Goal: Transaction & Acquisition: Purchase product/service

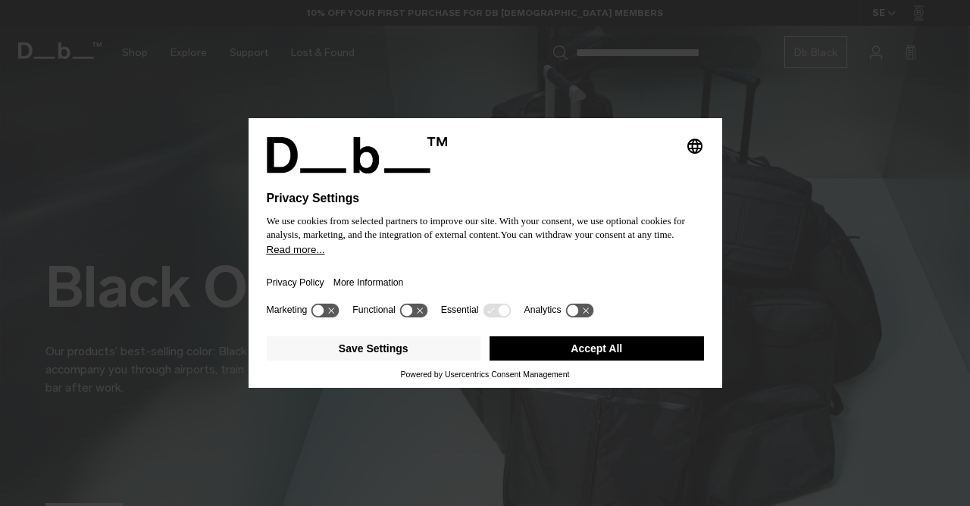
click at [617, 354] on button "Accept All" at bounding box center [597, 349] width 215 height 24
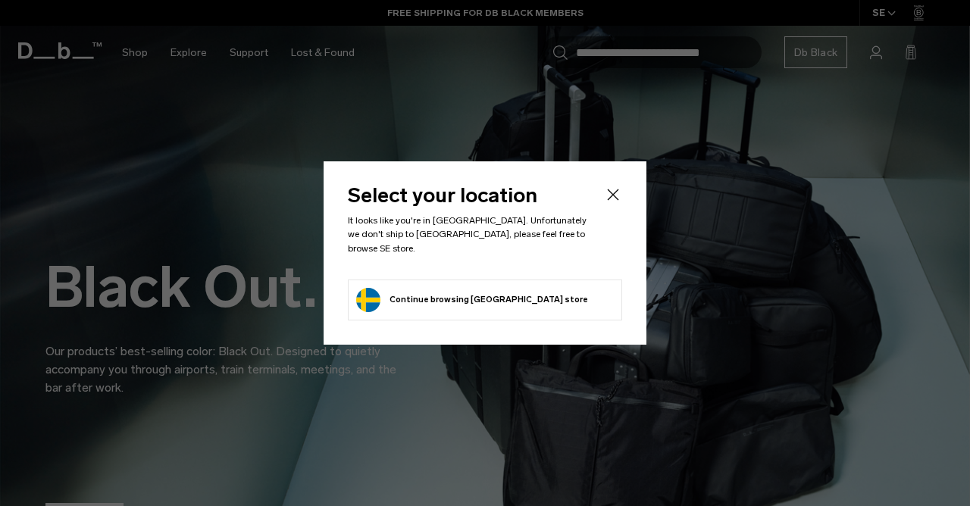
click at [564, 293] on li "Continue browsing [GEOGRAPHIC_DATA] store Continue shopping in [GEOGRAPHIC_DATA]" at bounding box center [485, 300] width 274 height 41
click at [614, 204] on icon "Close" at bounding box center [613, 195] width 18 height 18
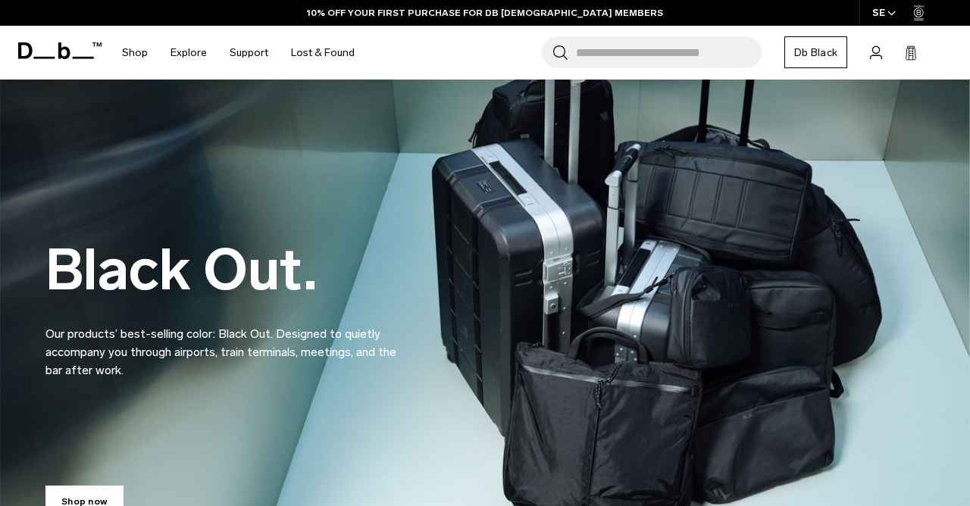
scroll to position [17, 0]
click at [131, 56] on link "Shop" at bounding box center [135, 53] width 26 height 54
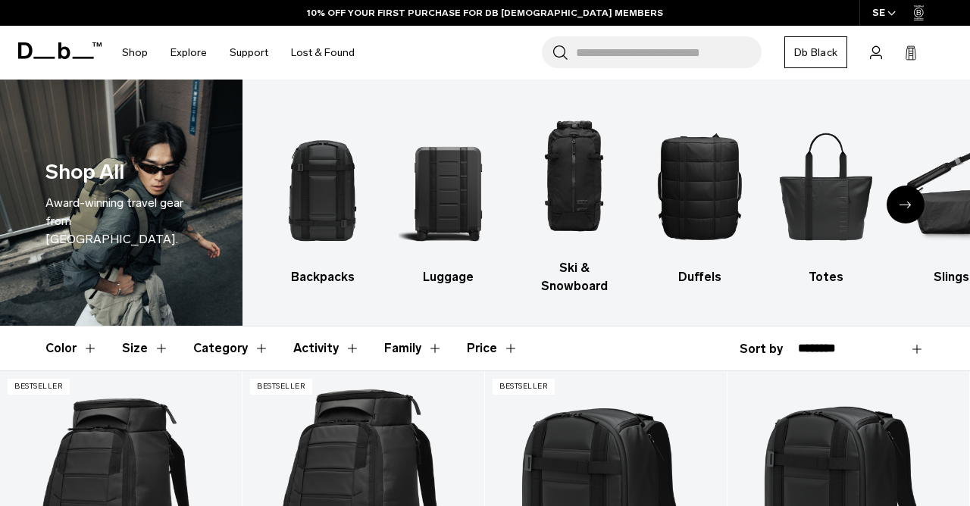
click at [911, 202] on icon "Next slide" at bounding box center [906, 205] width 12 height 7
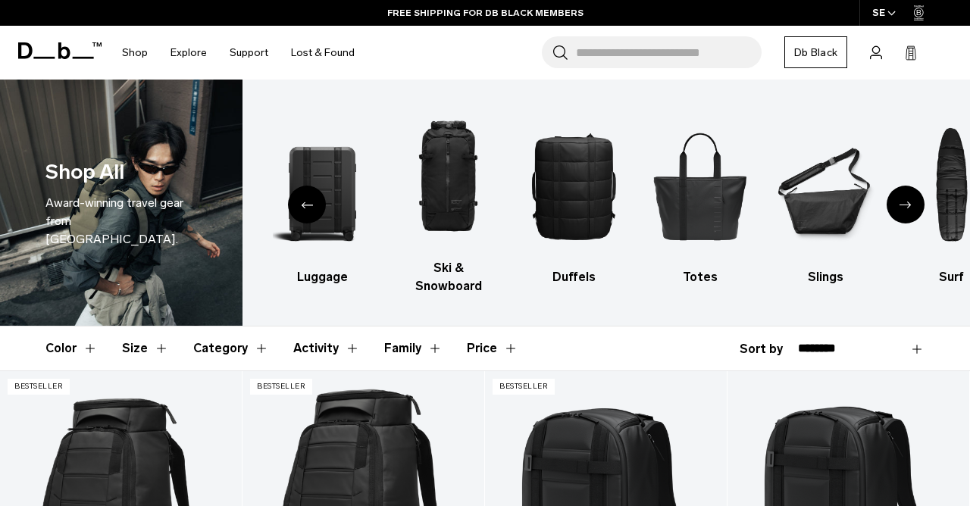
click at [832, 197] on img "6 / 10" at bounding box center [825, 185] width 99 height 149
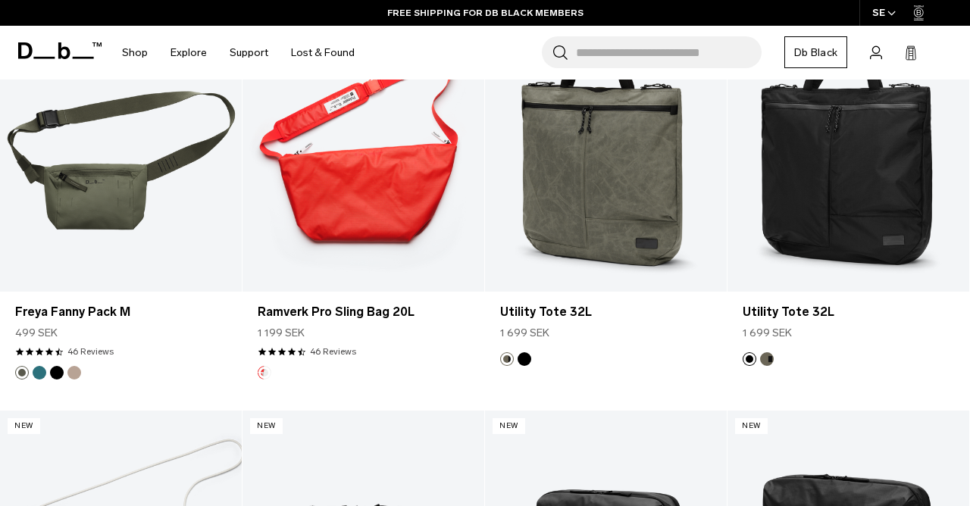
scroll to position [1898, 0]
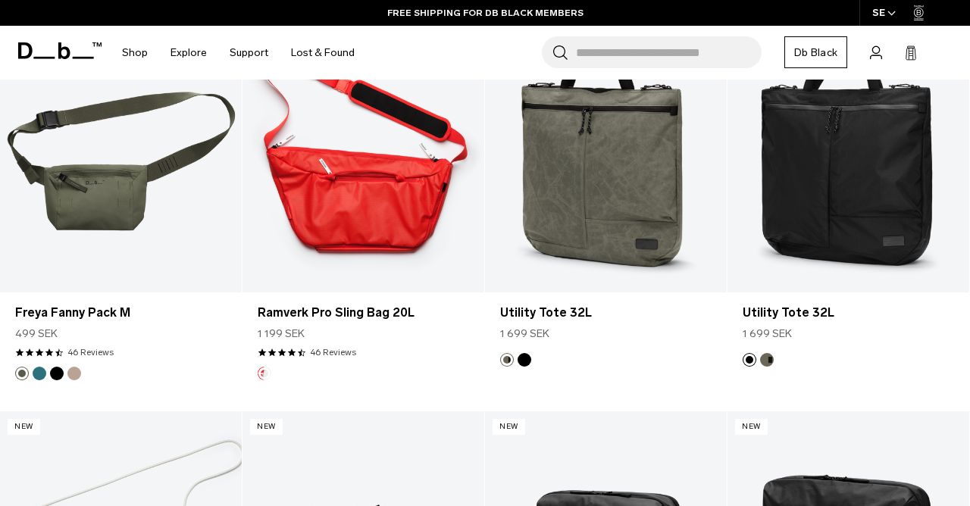
click at [327, 172] on link "Ramverk Pro Sling Bag 20L" at bounding box center [364, 158] width 242 height 268
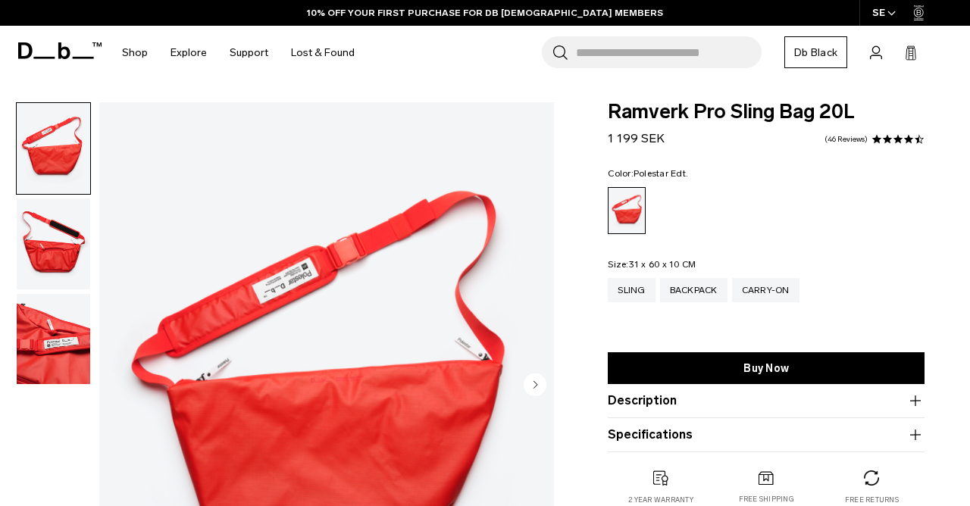
scroll to position [12, 0]
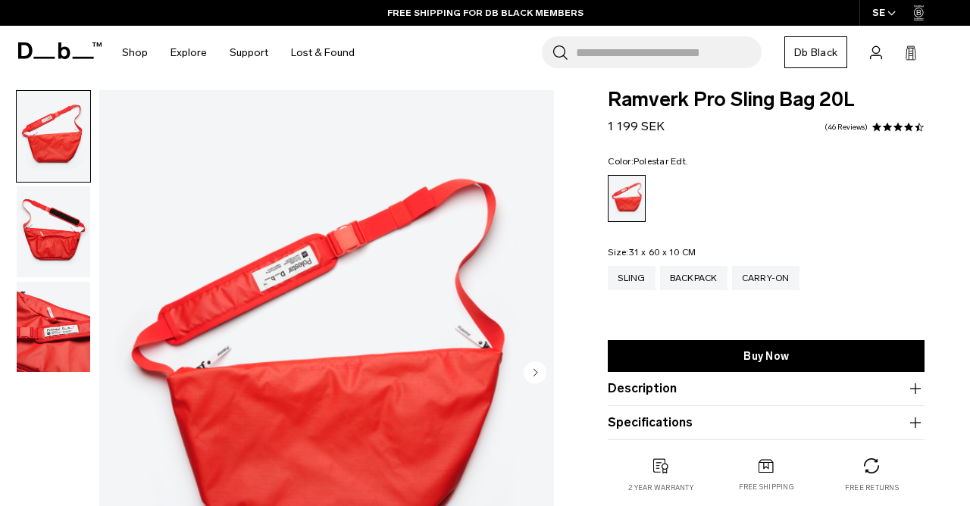
click at [699, 281] on div "Backpack" at bounding box center [693, 278] width 67 height 24
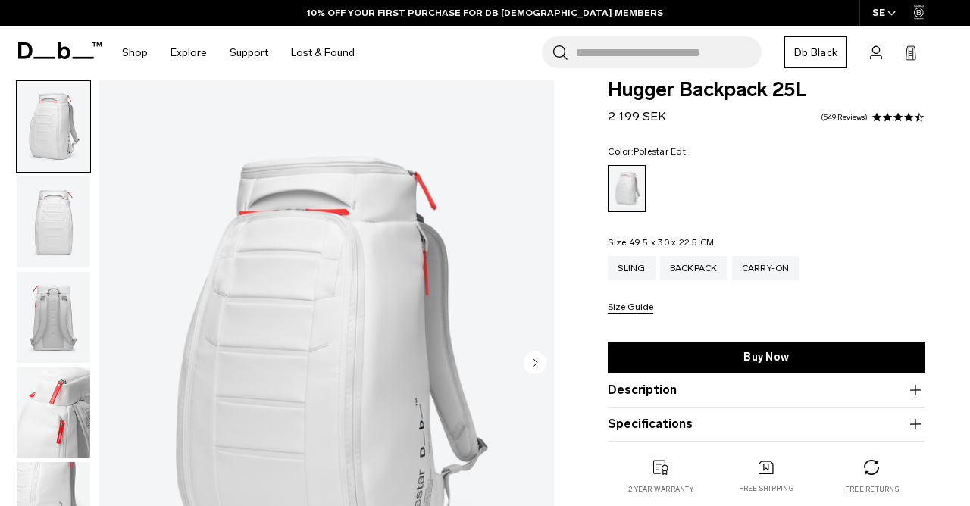
click at [784, 272] on div "Carry-on" at bounding box center [765, 268] width 67 height 24
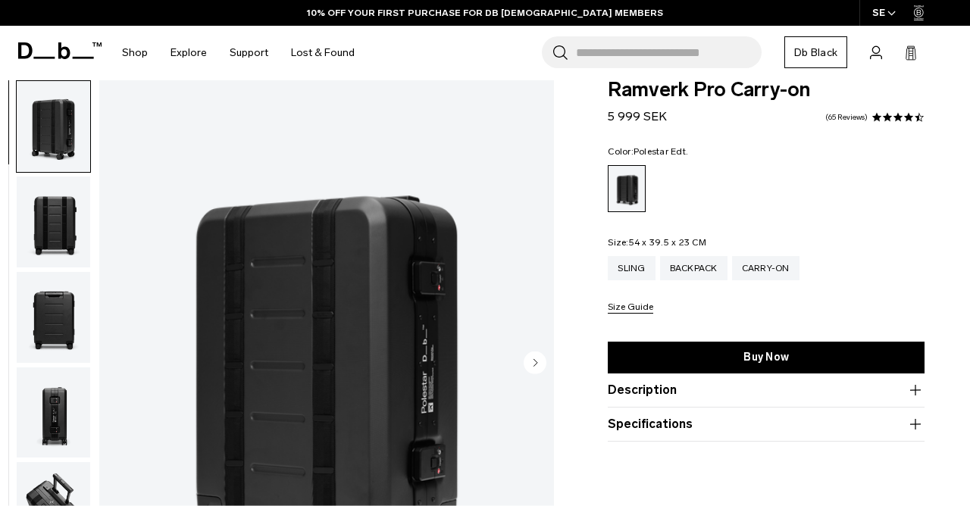
scroll to position [132, 0]
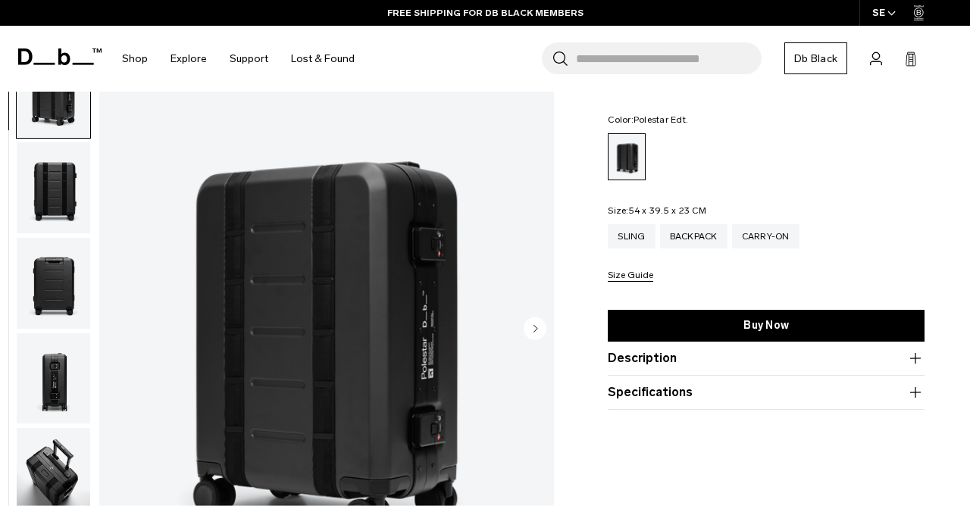
click at [629, 228] on div "Sling" at bounding box center [631, 236] width 47 height 24
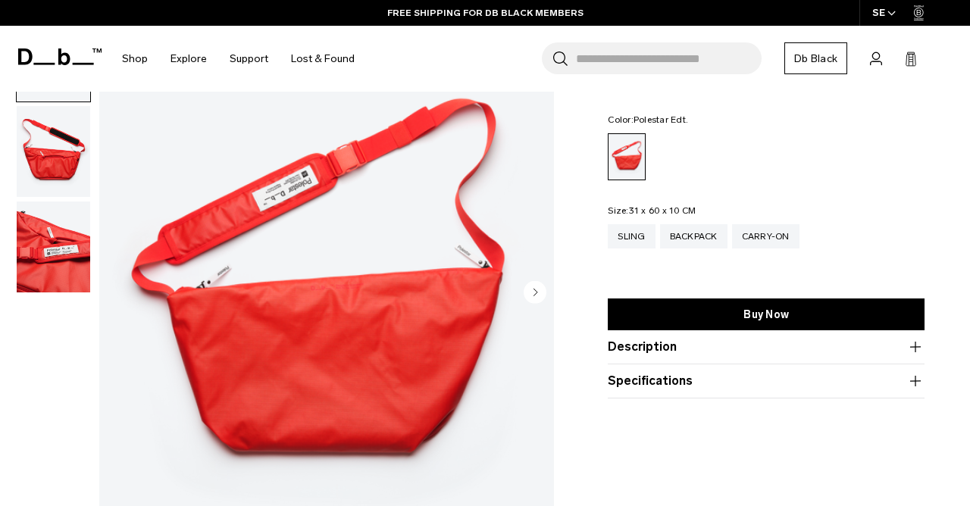
scroll to position [205, 0]
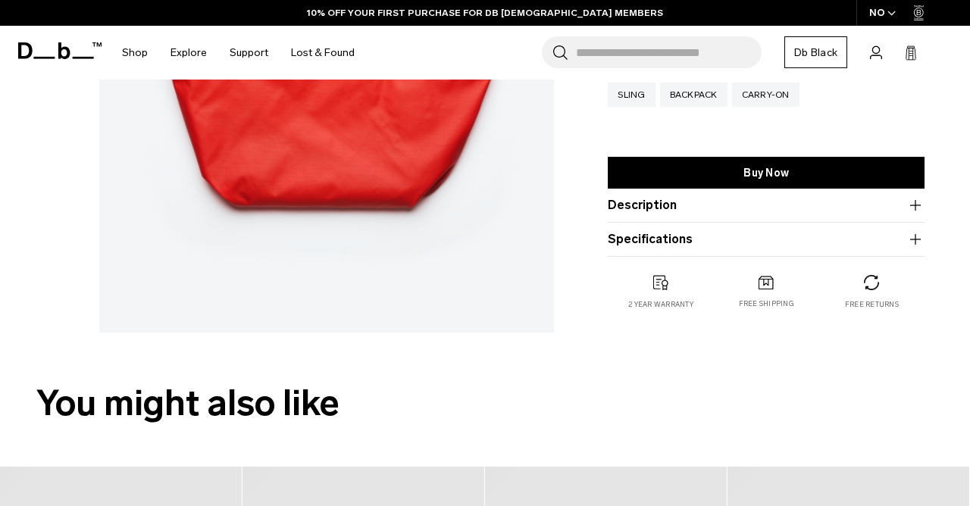
click at [915, 205] on icon "button" at bounding box center [915, 205] width 11 height 1
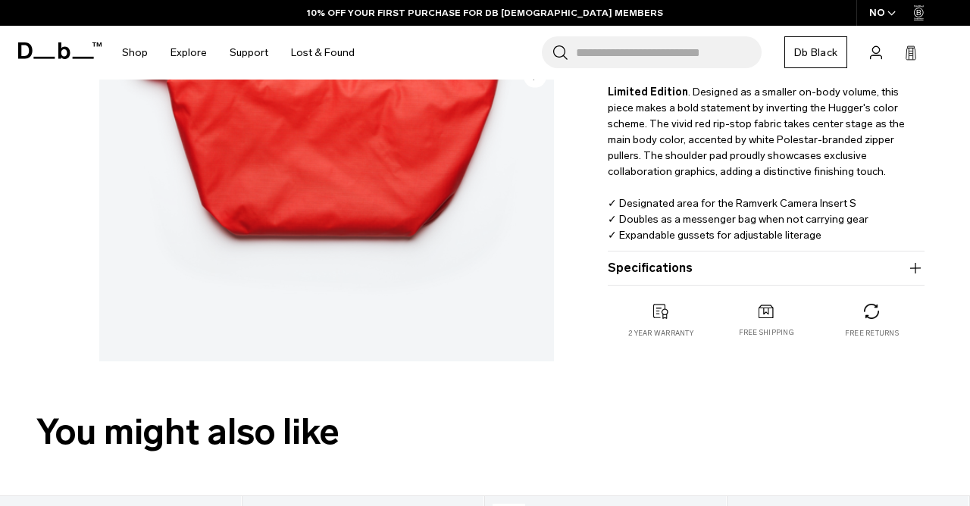
click at [916, 271] on icon "button" at bounding box center [915, 268] width 1 height 11
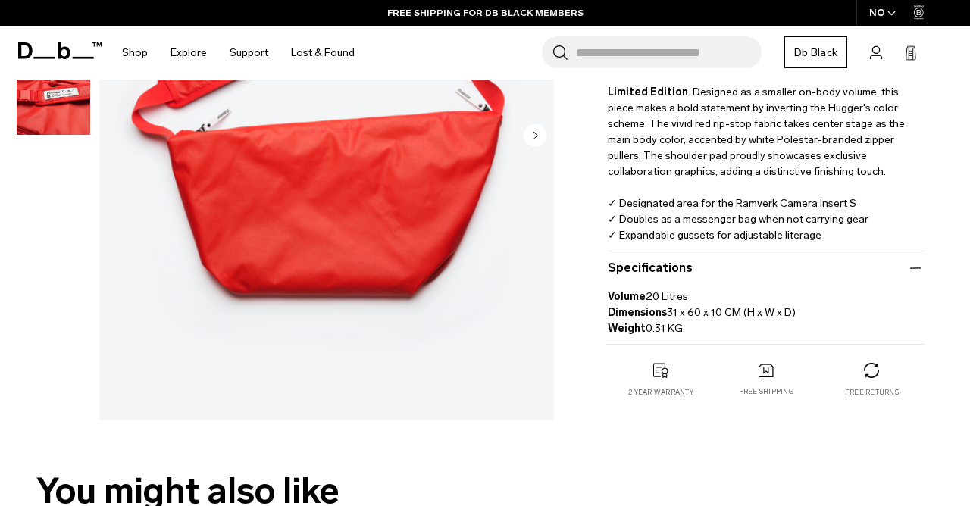
click at [916, 268] on icon "button" at bounding box center [915, 268] width 11 height 1
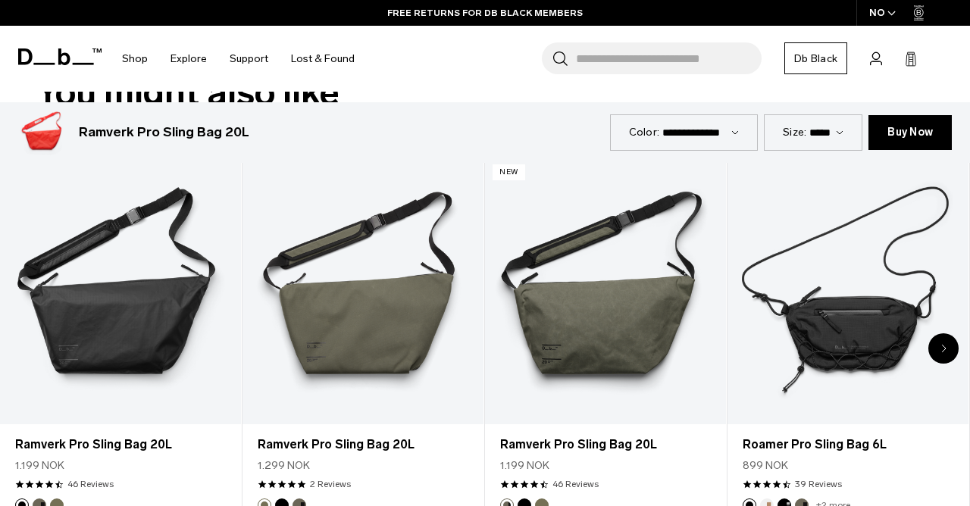
scroll to position [680, 0]
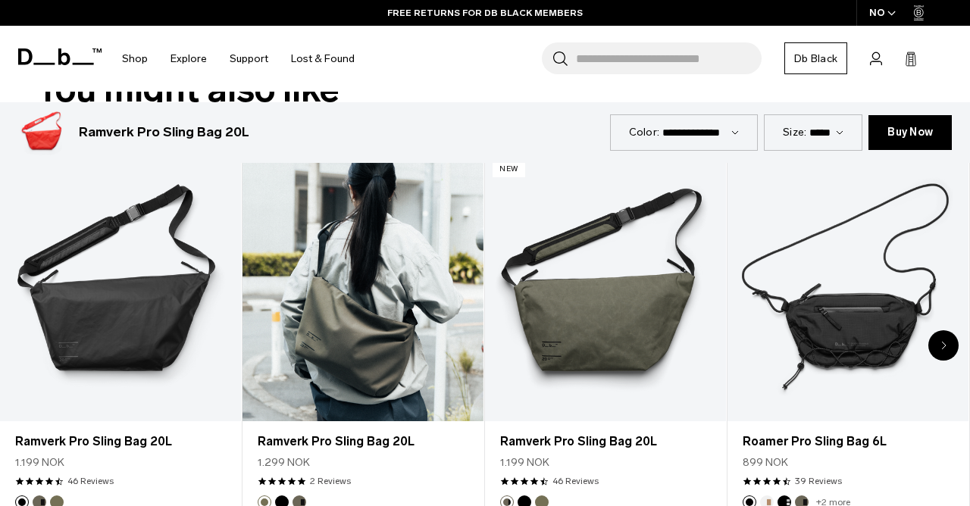
click at [348, 304] on link "Ramverk Pro Sling Bag 20L" at bounding box center [363, 288] width 241 height 268
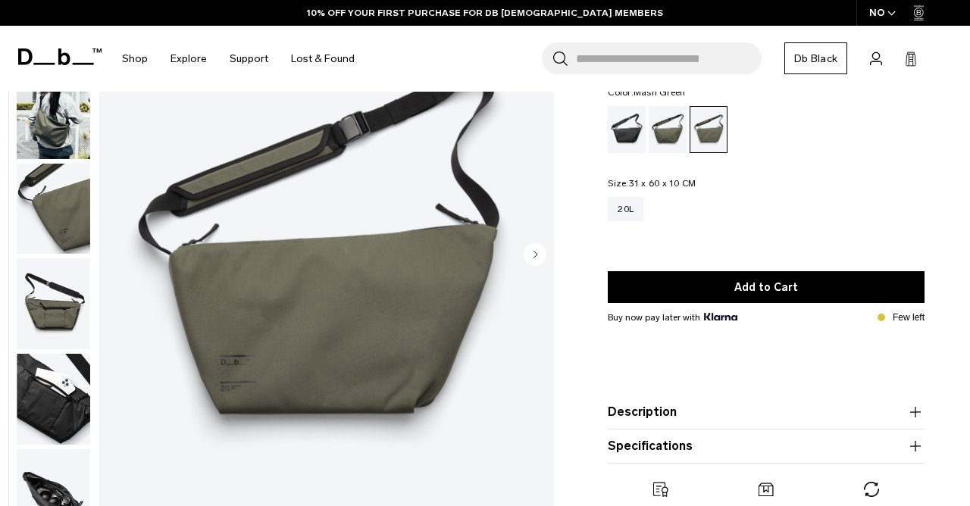
scroll to position [133, 0]
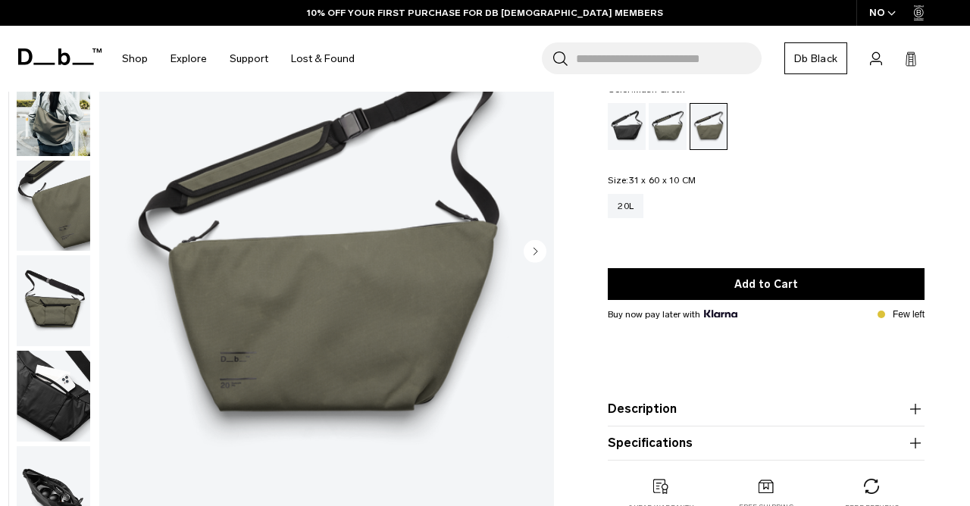
click at [45, 391] on img "button" at bounding box center [54, 396] width 74 height 91
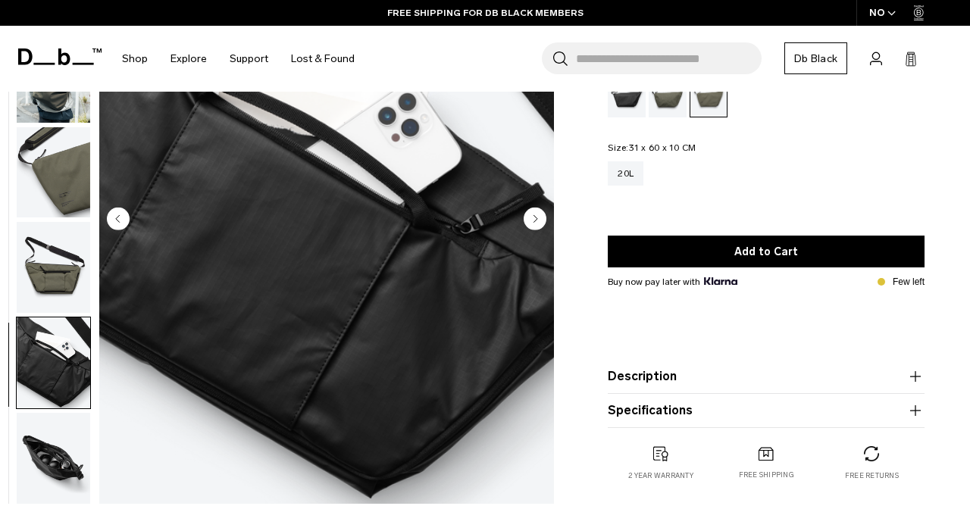
scroll to position [168, 0]
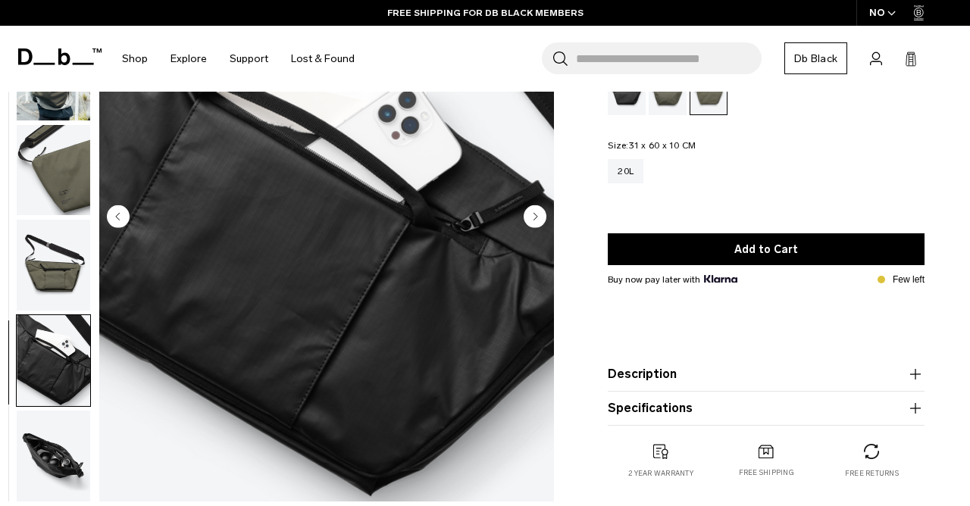
click at [40, 462] on img "button" at bounding box center [54, 456] width 74 height 91
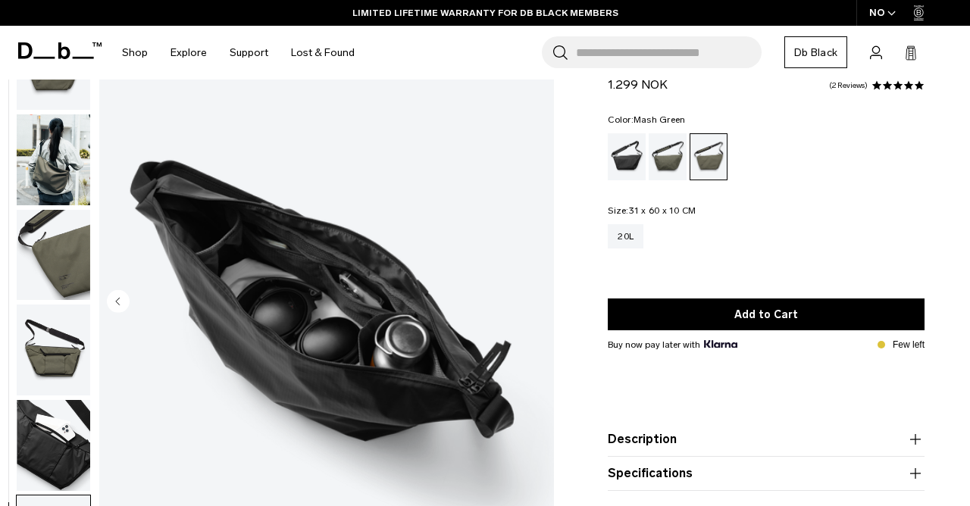
scroll to position [83, 0]
click at [54, 171] on img "button" at bounding box center [54, 160] width 74 height 91
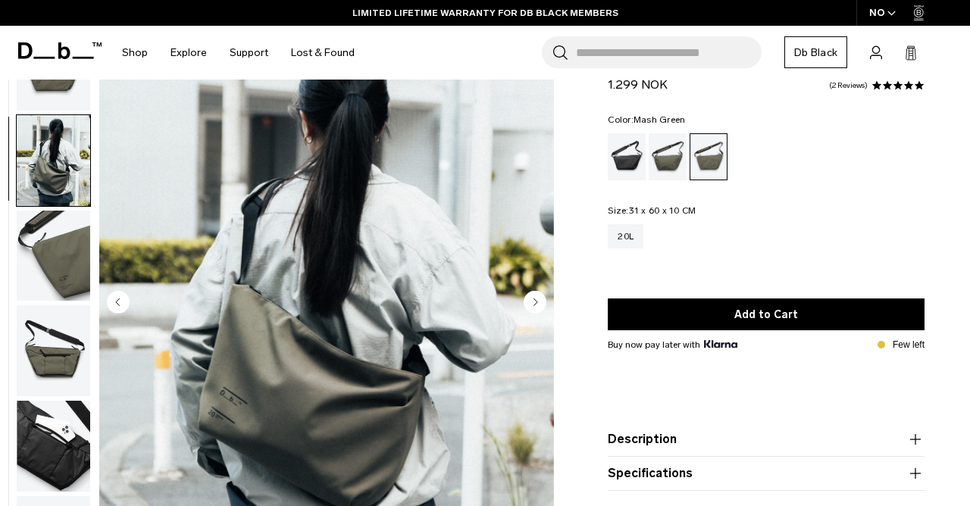
scroll to position [96, 0]
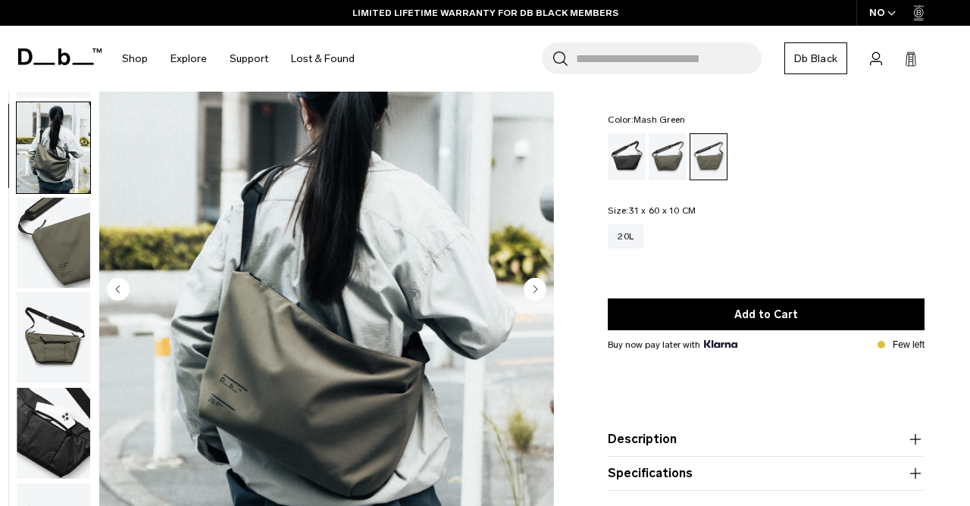
click at [48, 244] on img "button" at bounding box center [54, 243] width 74 height 91
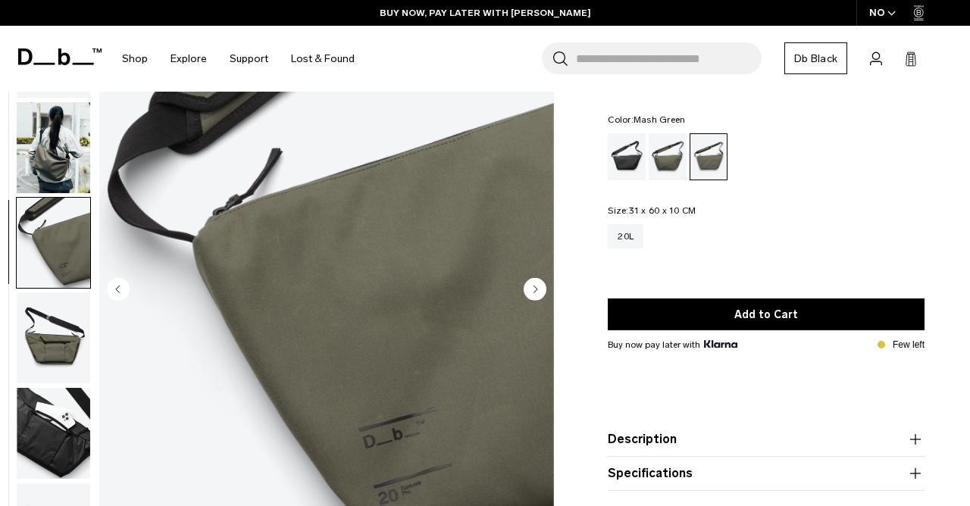
click at [45, 340] on img "button" at bounding box center [54, 338] width 74 height 91
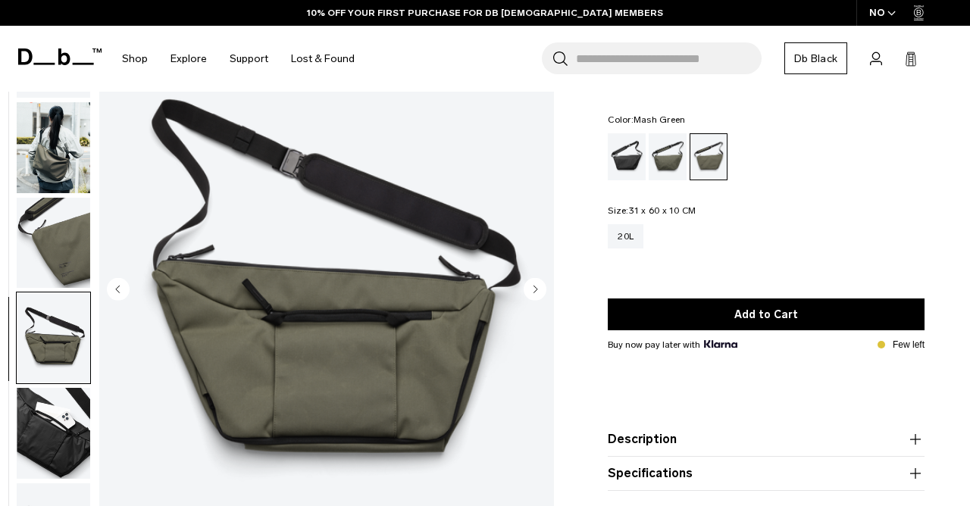
click at [55, 169] on img "button" at bounding box center [54, 147] width 74 height 91
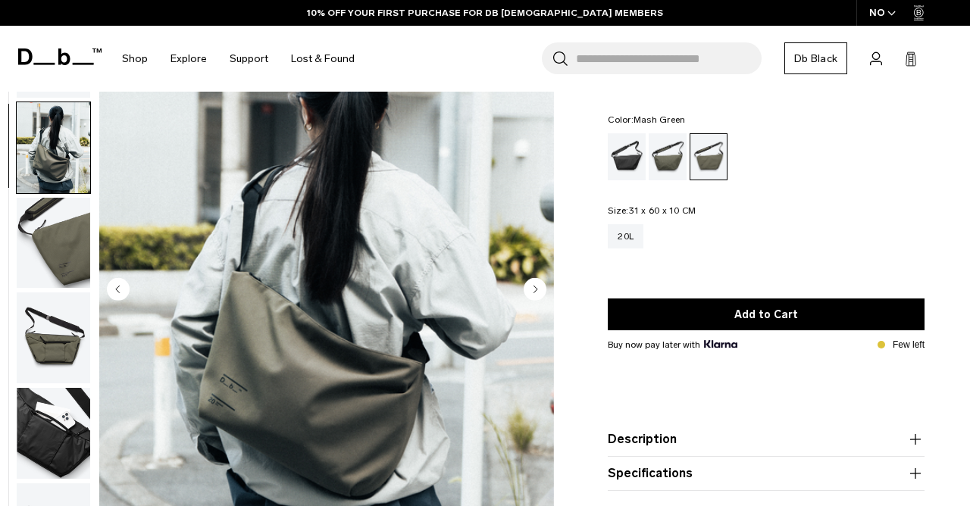
click at [52, 347] on img "button" at bounding box center [54, 338] width 74 height 91
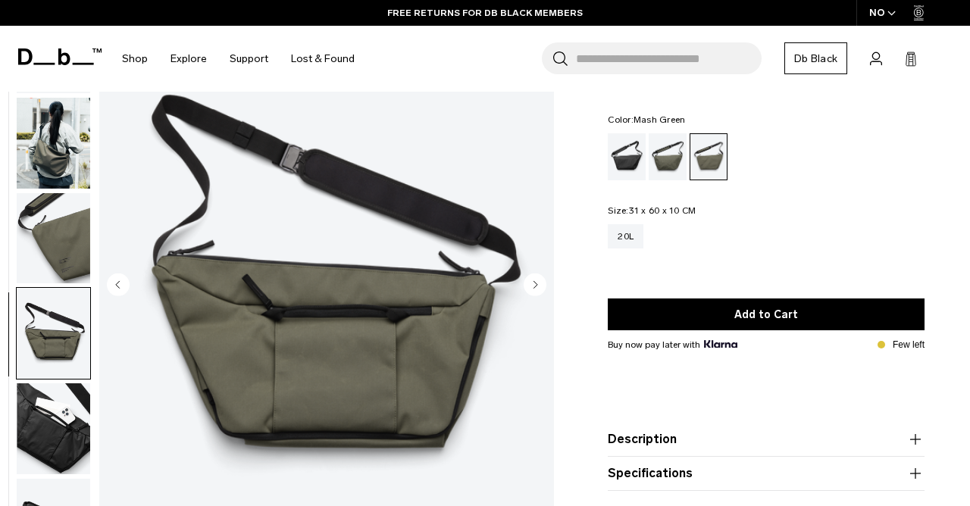
scroll to position [97, 0]
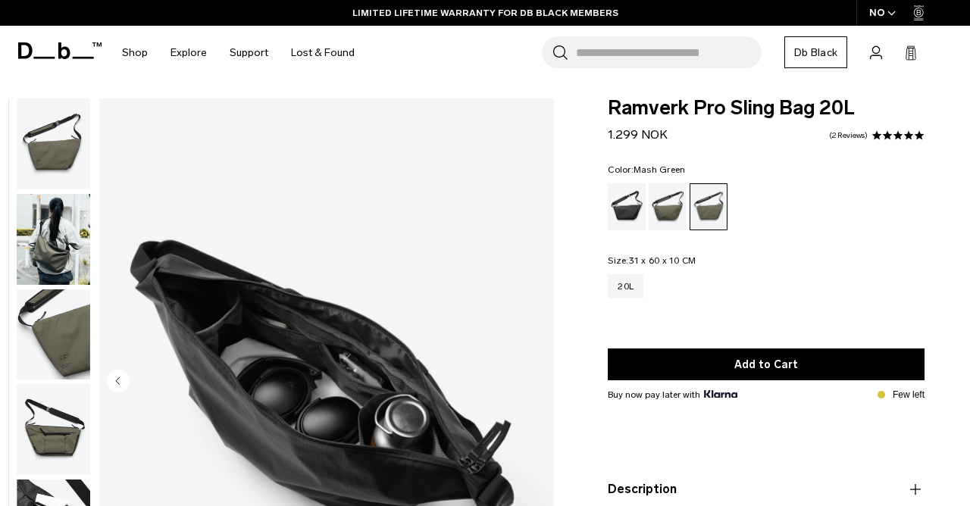
scroll to position [0, 0]
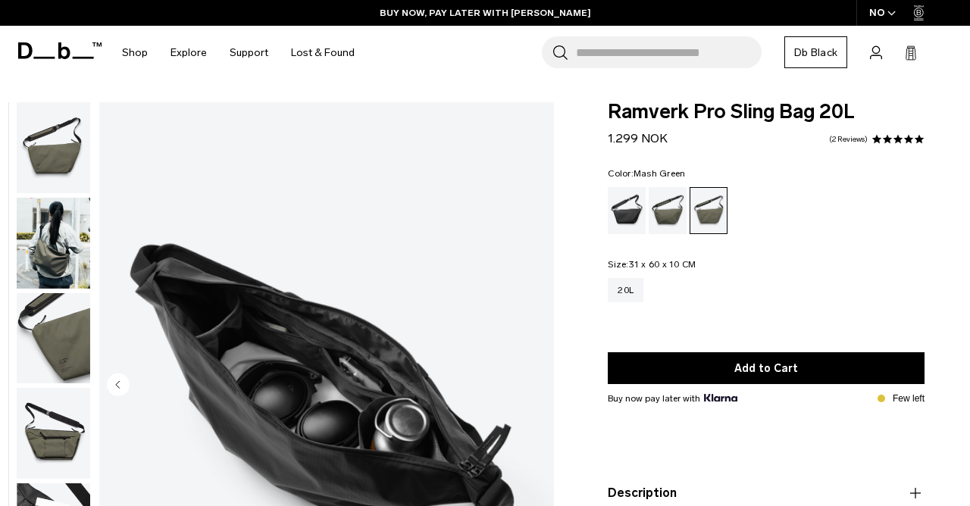
click at [672, 212] on div "Forest Green" at bounding box center [668, 210] width 39 height 47
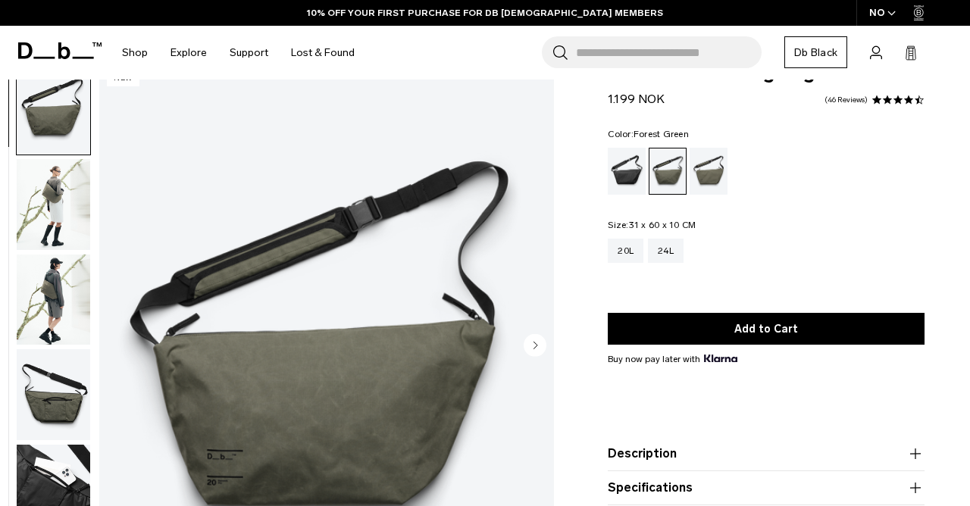
scroll to position [42, 0]
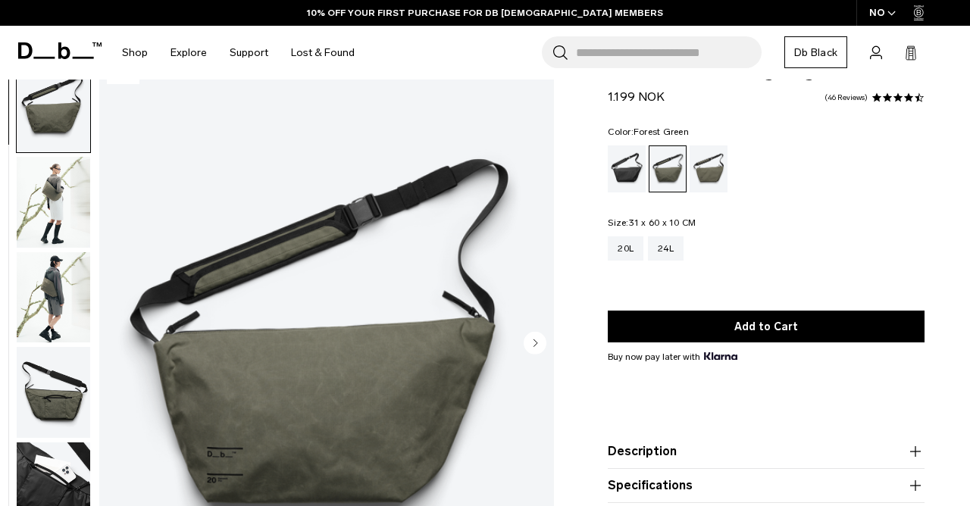
click at [54, 200] on img "button" at bounding box center [54, 202] width 74 height 91
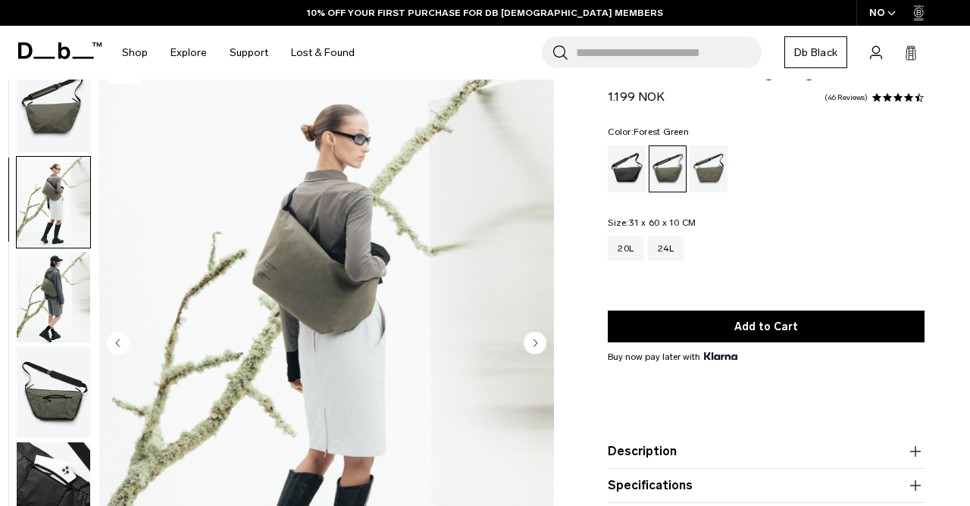
scroll to position [1, 0]
click at [48, 293] on img "button" at bounding box center [54, 297] width 74 height 91
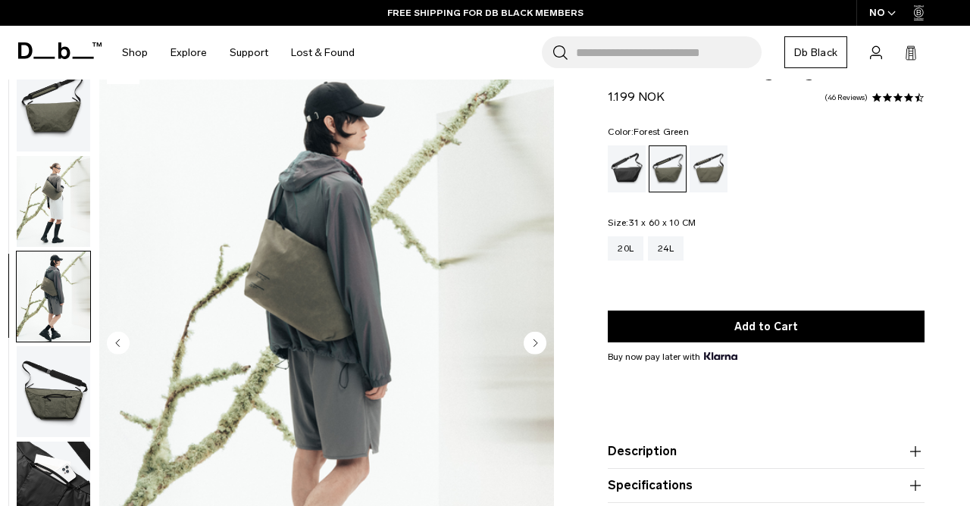
click at [48, 398] on img "button" at bounding box center [54, 391] width 74 height 91
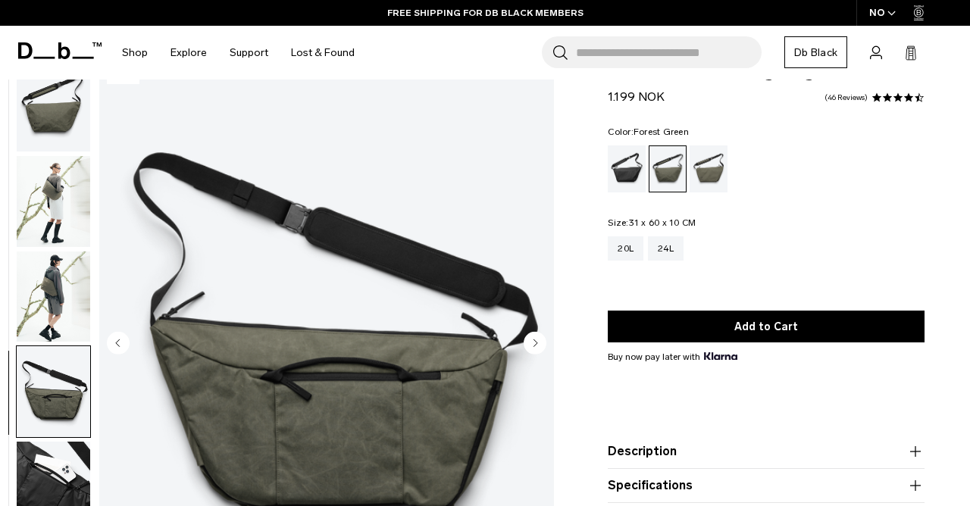
click at [45, 478] on img "button" at bounding box center [54, 487] width 74 height 91
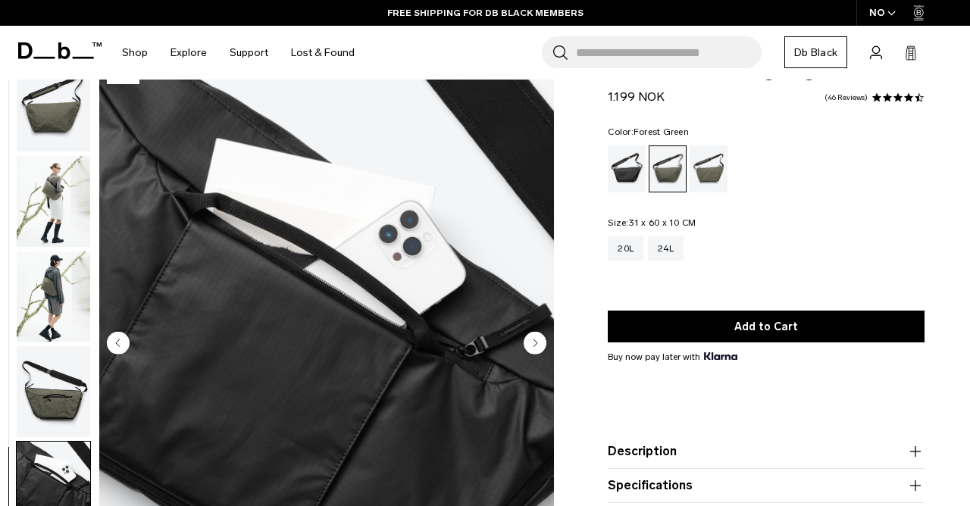
scroll to position [0, 0]
